Goal: Task Accomplishment & Management: Complete application form

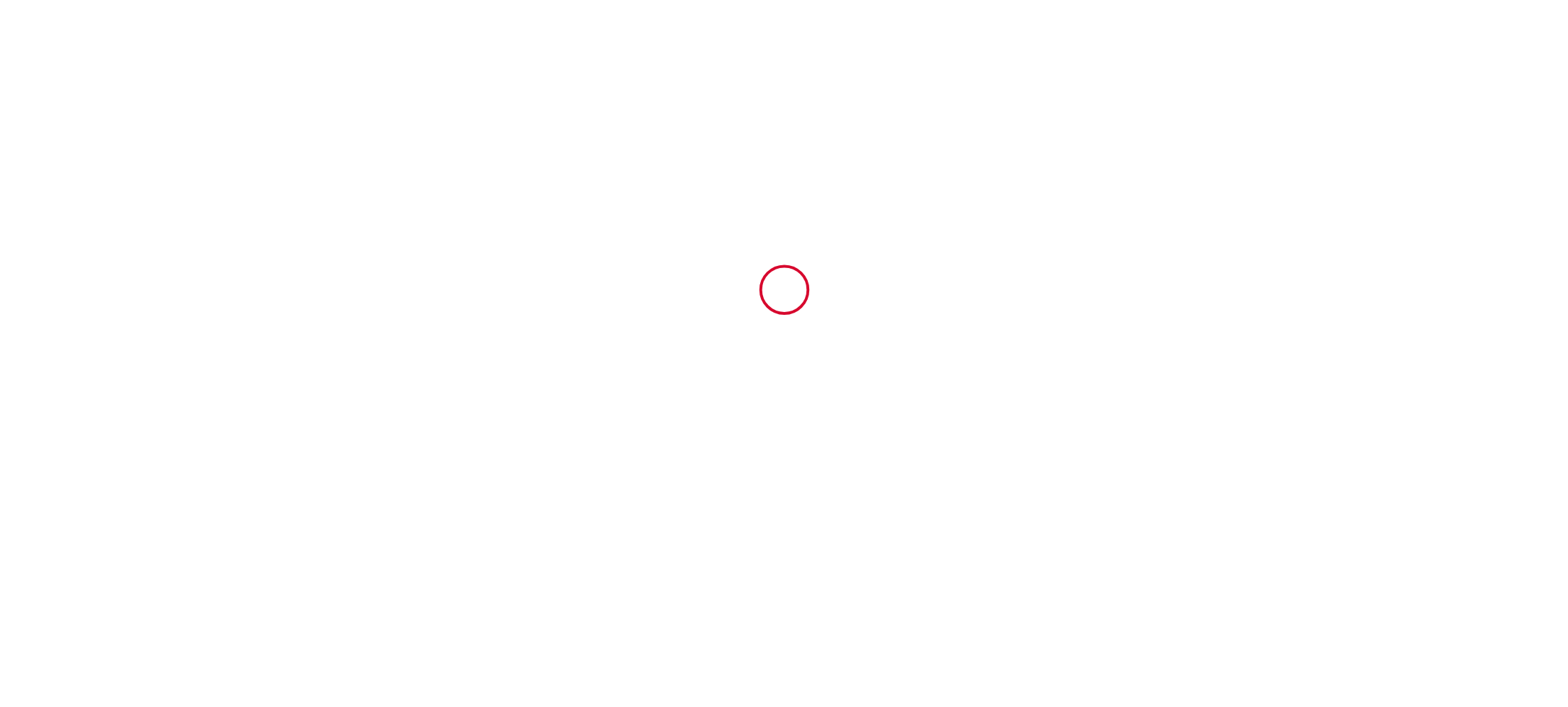
scroll to position [3743, 0]
type input "6229089"
type input "Villa Les Cigales Le Brusc"
type input "[STREET_ADDRESS]"
type input "83140"
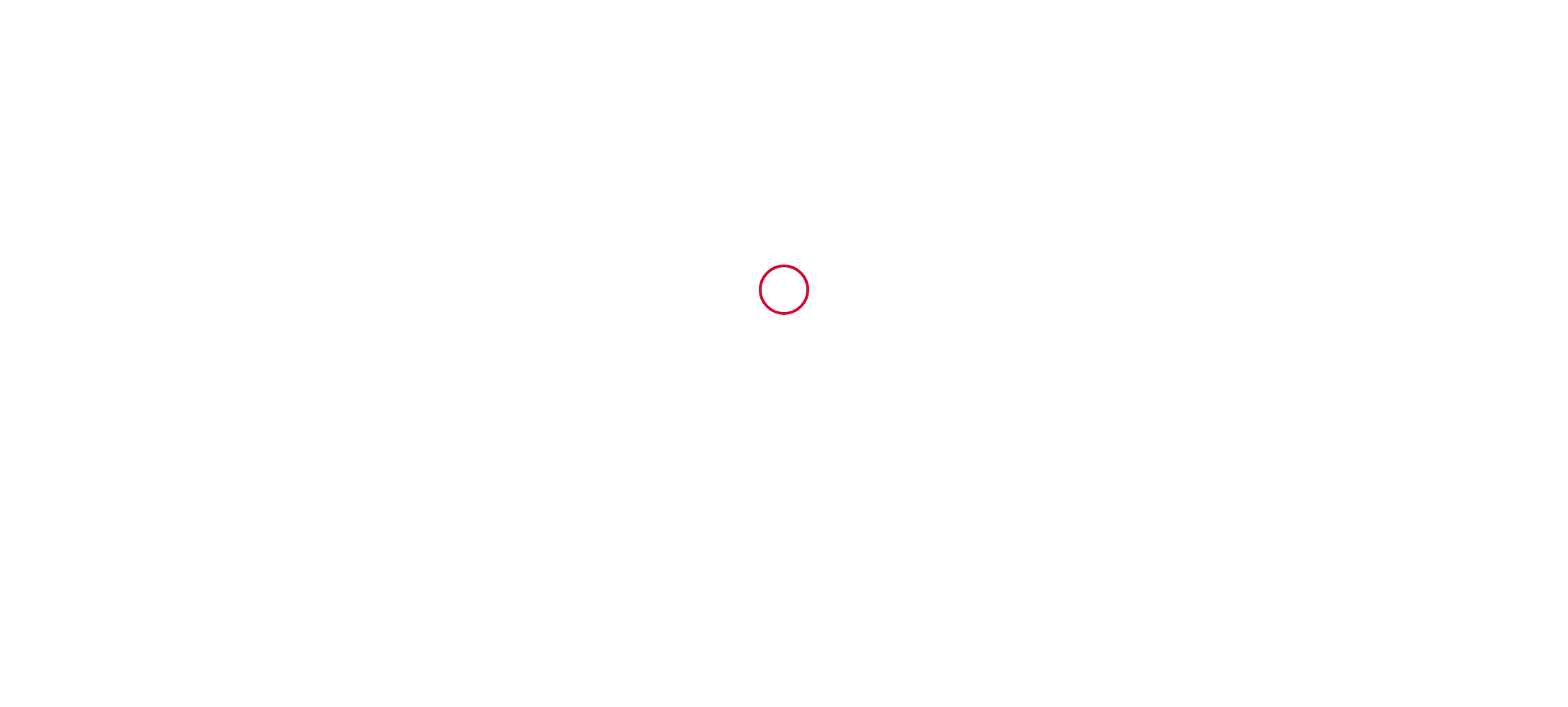
type input "Six-Fours-les-Plages"
type input "[GEOGRAPHIC_DATA]"
type input "[DATE]"
type input "4"
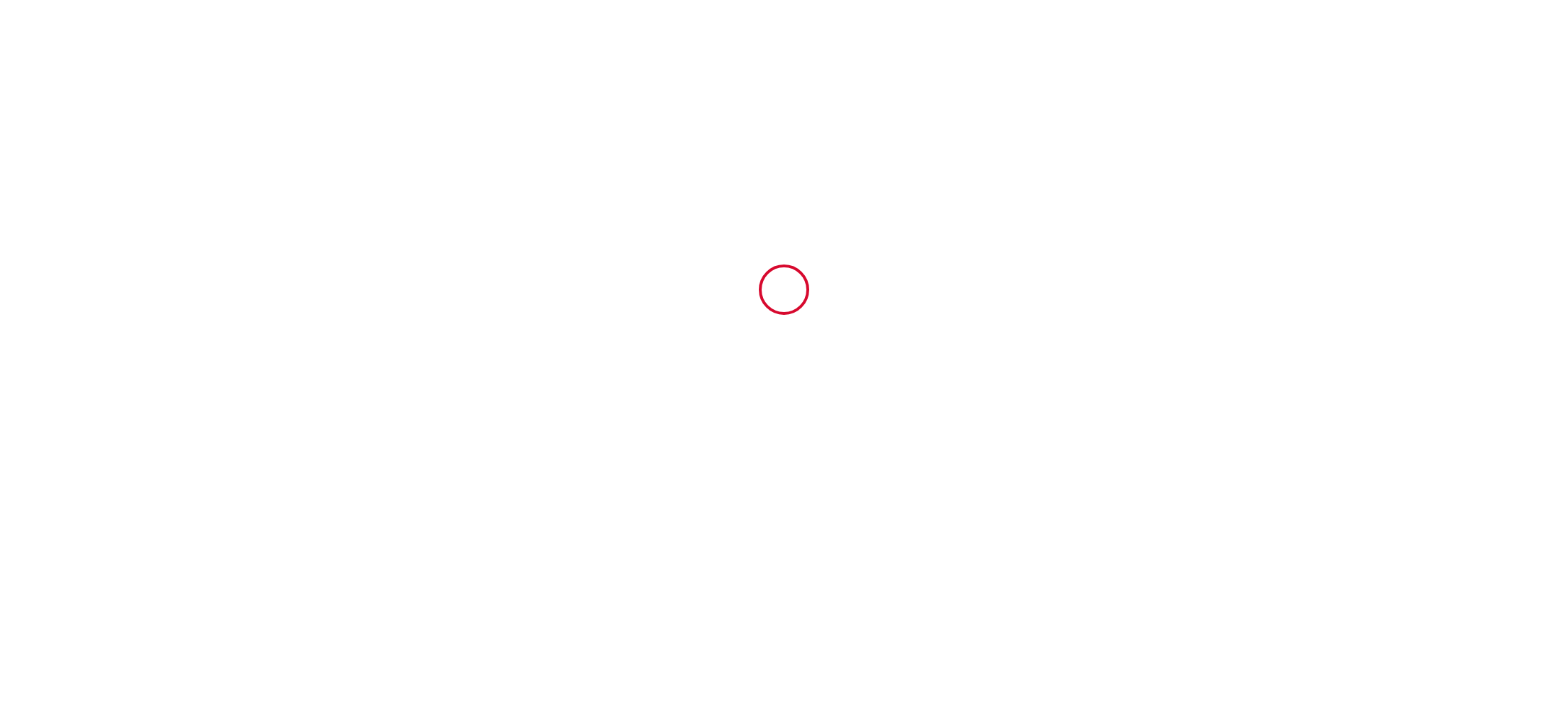
type input "2"
type input "1000"
type input "2542.24"
type input "[PERSON_NAME]"
type input "FAGNONI"
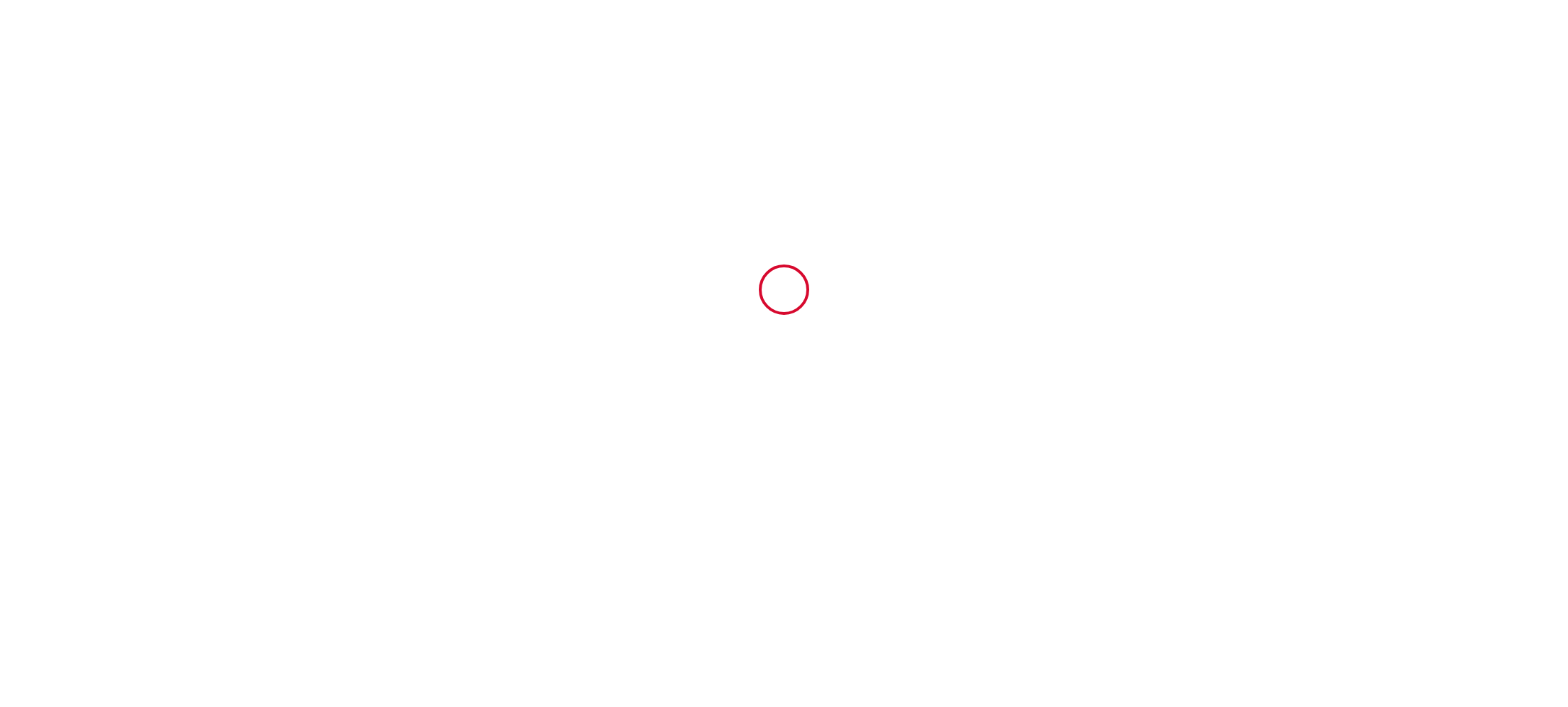
type input "[STREET_ADDRESS]"
type input "21590"
type input "SANTENAY"
type input "[GEOGRAPHIC_DATA]"
type input "[EMAIL_ADDRESS][DOMAIN_NAME]"
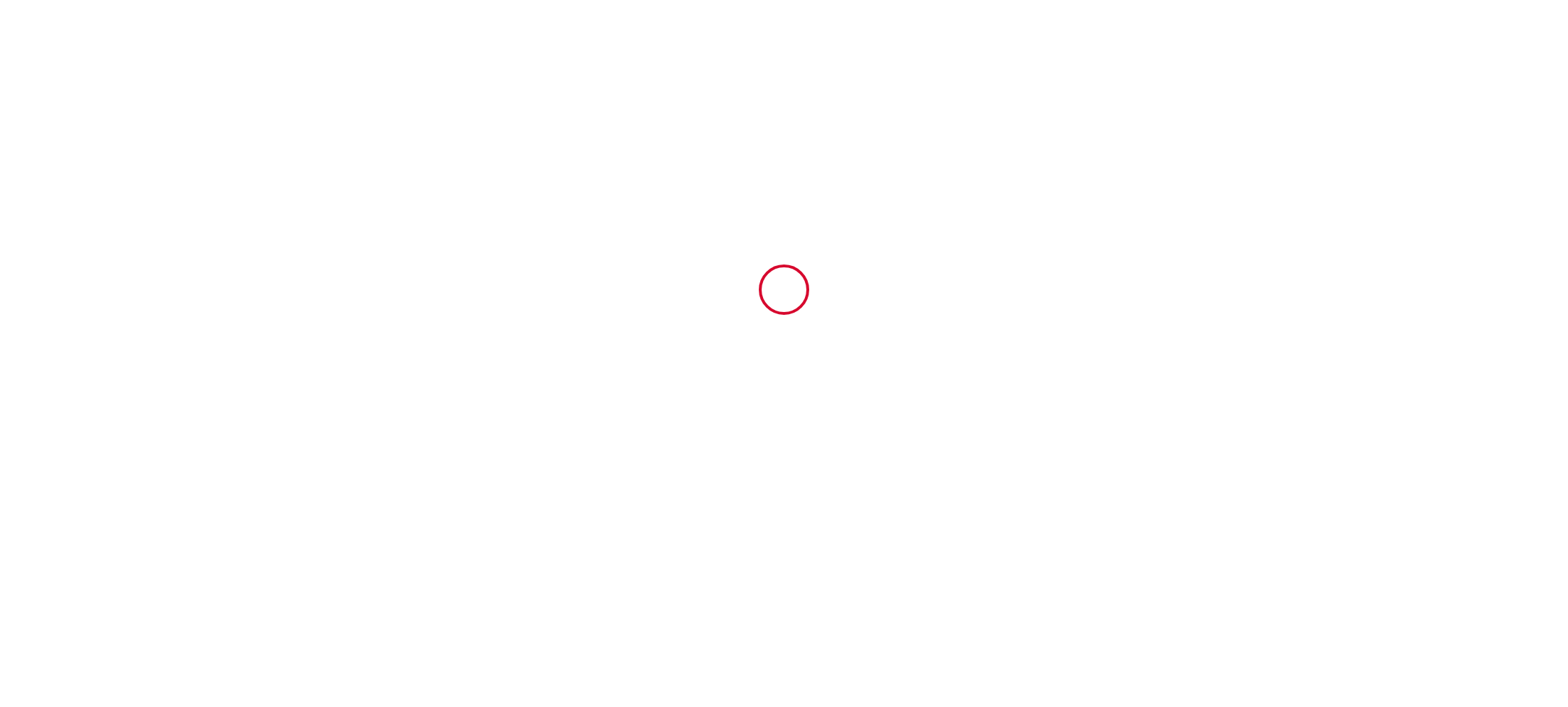
type input "[PERSON_NAME]"
type input "Devillard"
type input "[PERSON_NAME][EMAIL_ADDRESS][DOMAIN_NAME]"
type input "[PHONE_NUMBER]"
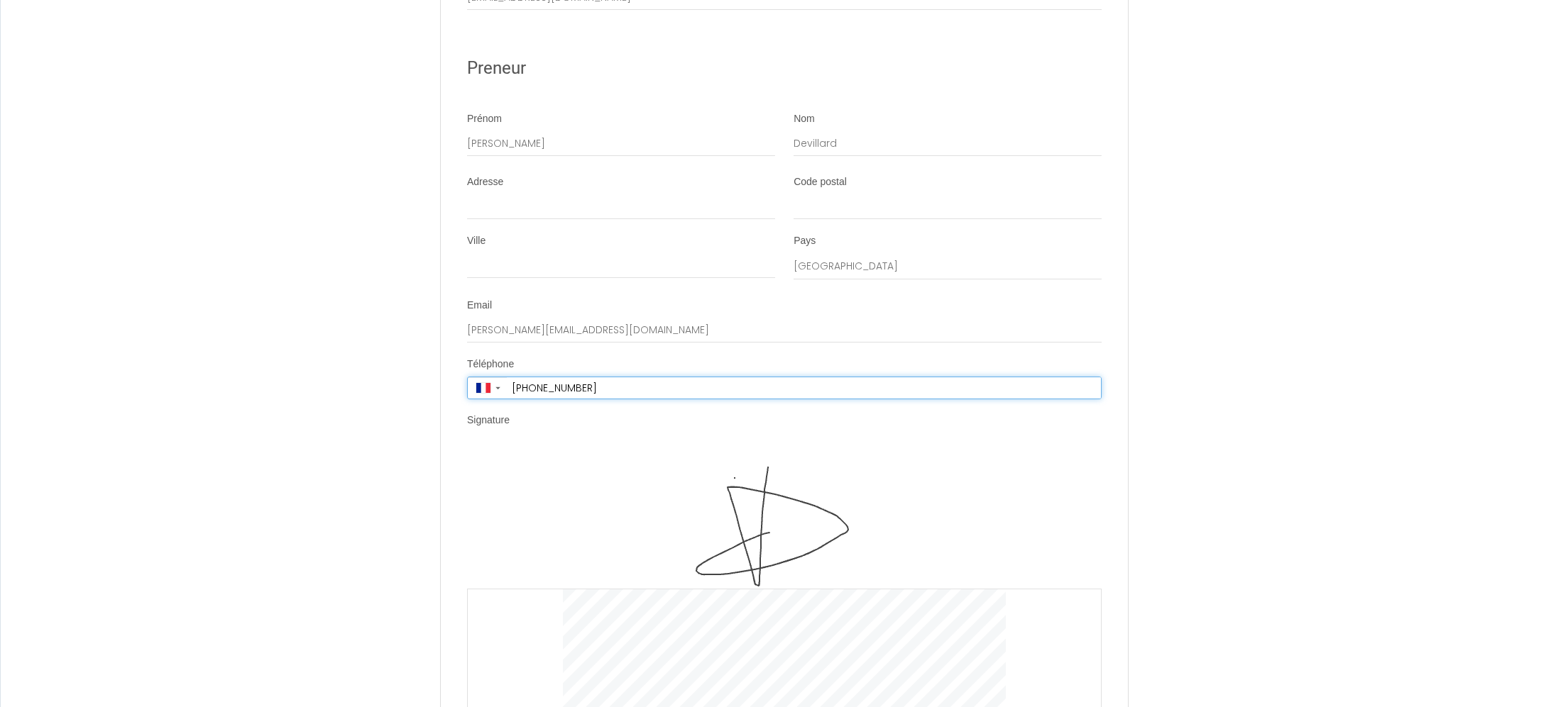
scroll to position [3852, 0]
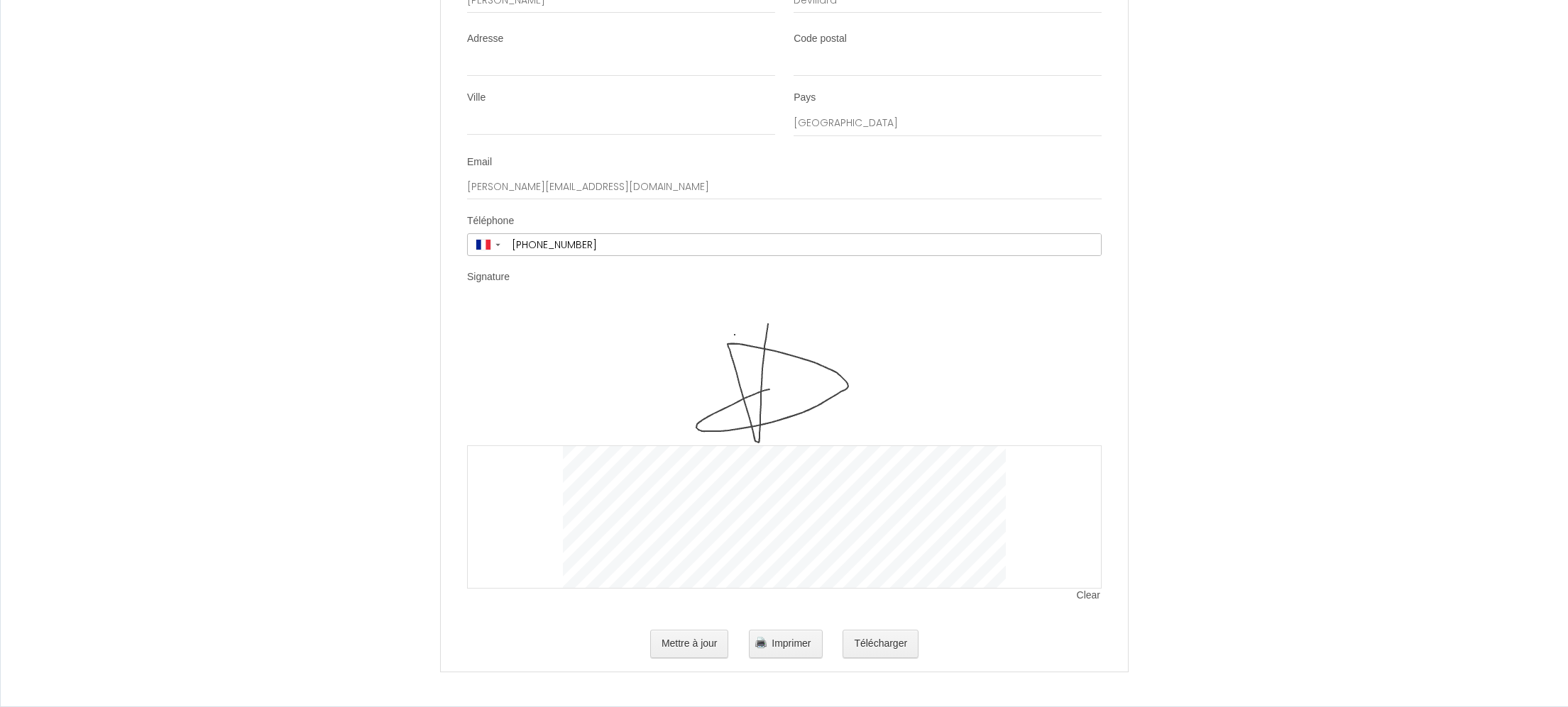
click at [885, 623] on div "Mettre à jour Imprimer Télécharger" at bounding box center [784, 644] width 635 height 45
click at [875, 641] on button "Télécharger" at bounding box center [881, 644] width 76 height 28
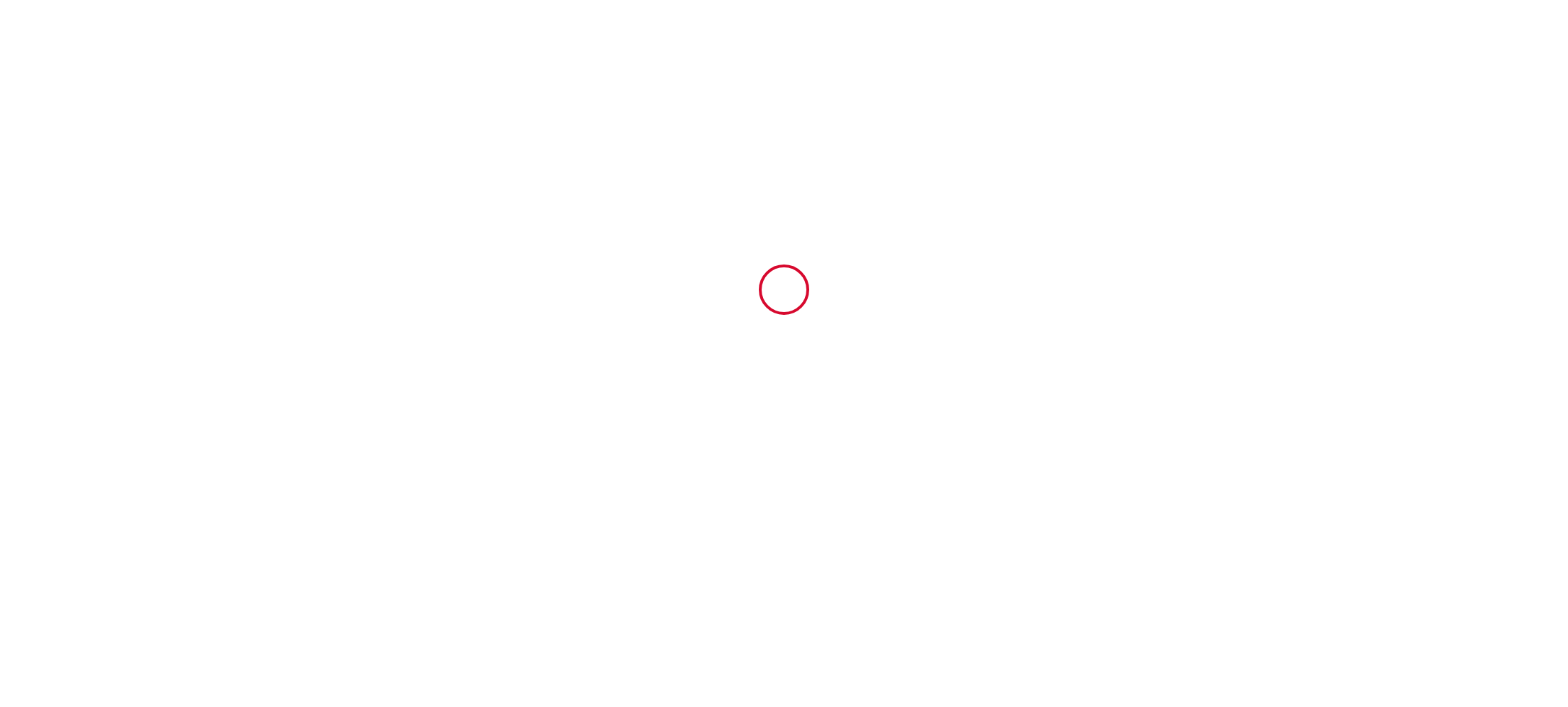
scroll to position [0, 0]
